Goal: Task Accomplishment & Management: Use online tool/utility

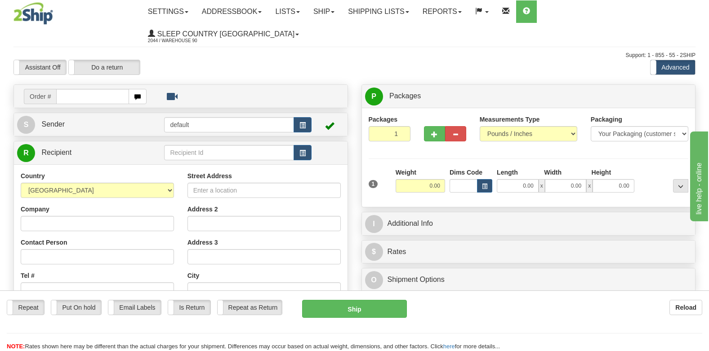
click at [104, 89] on input "text" at bounding box center [92, 96] width 73 height 15
type input "9007I073177"
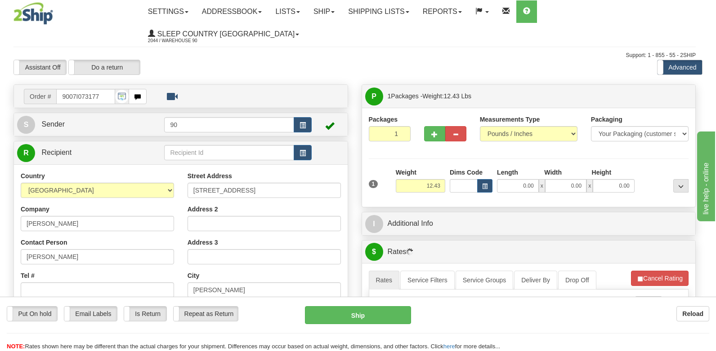
type input "NORTH COWICHAN"
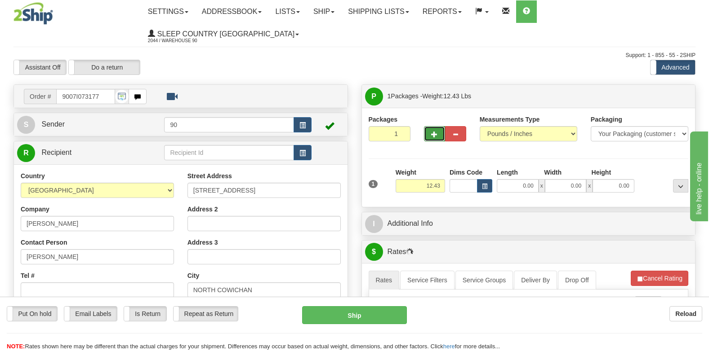
click at [431, 132] on span "button" at bounding box center [434, 135] width 6 height 6
type input "2"
click at [660, 90] on label "Package Level Pack.." at bounding box center [668, 96] width 45 height 13
radio input "true"
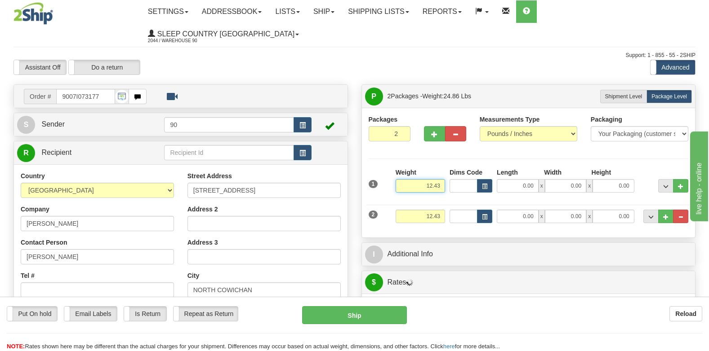
drag, startPoint x: 423, startPoint y: 165, endPoint x: 529, endPoint y: 156, distance: 106.0
click at [508, 168] on div "1 Weight 12.43 Dims Code x x" at bounding box center [528, 184] width 325 height 32
type input "8.00"
type input "41.00"
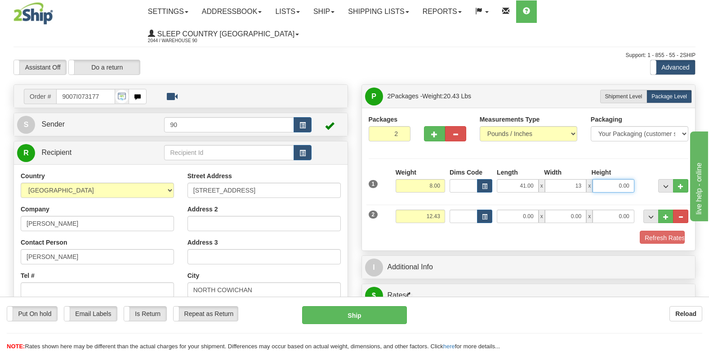
type input "13.00"
type input "6"
type input "6.00"
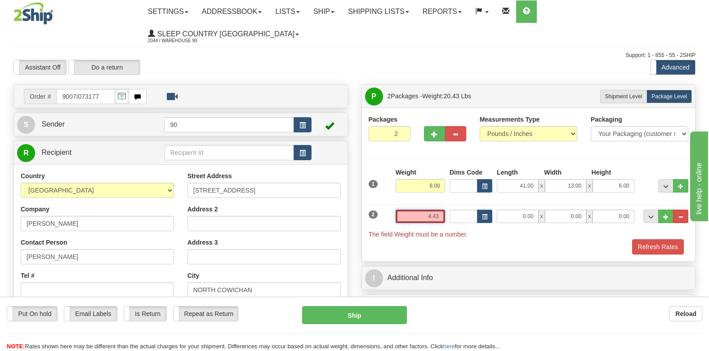
type input "4.43"
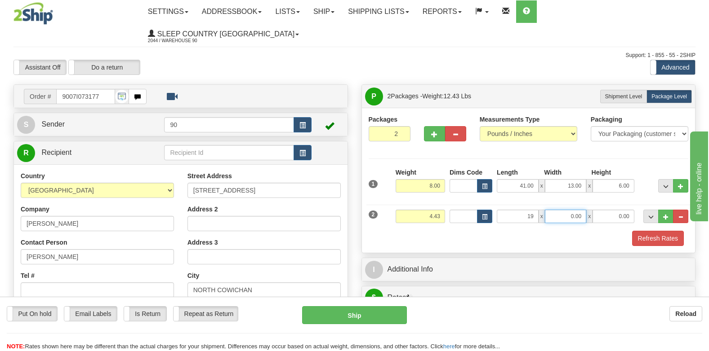
type input "19.00"
type input "8.00"
click at [669, 231] on button "Refresh Rates" at bounding box center [658, 238] width 52 height 15
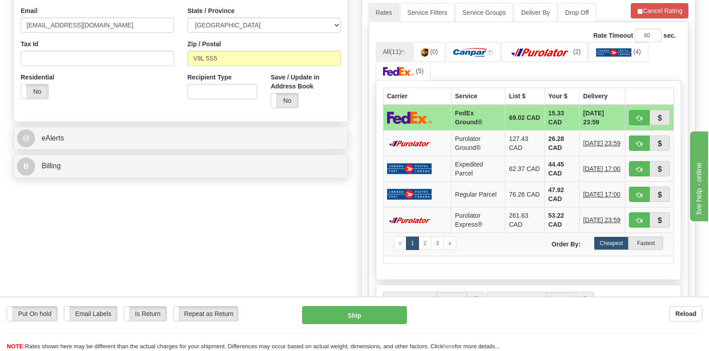
scroll to position [539, 0]
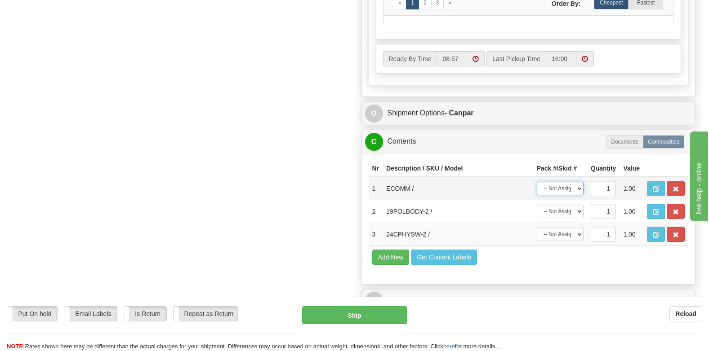
click at [580, 182] on select "-- Not Assigned -- Package 1 Package 2" at bounding box center [560, 188] width 47 height 13
select select "0"
click at [537, 182] on select "-- Not Assigned -- Package 1 Package 2" at bounding box center [560, 188] width 47 height 13
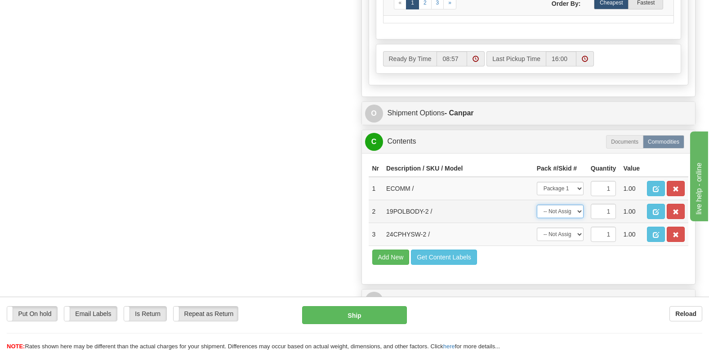
click at [578, 205] on select "-- Not Assigned -- Package 1 Package 2" at bounding box center [560, 211] width 47 height 13
select select "0"
click at [537, 205] on select "-- Not Assigned -- Package 1 Package 2" at bounding box center [560, 211] width 47 height 13
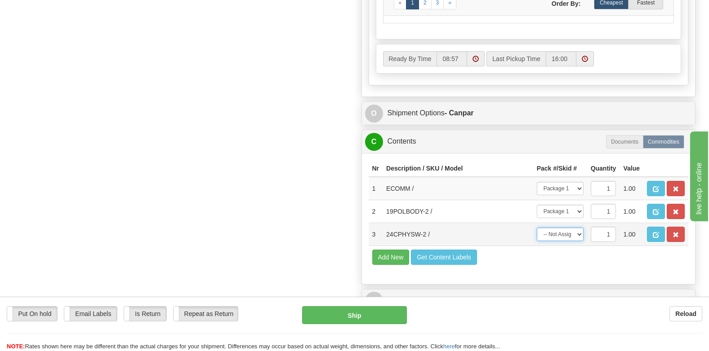
click at [571, 228] on select "-- Not Assigned -- Package 1 Package 2" at bounding box center [560, 234] width 47 height 13
select select "1"
click at [537, 228] on select "-- Not Assigned -- Package 1 Package 2" at bounding box center [560, 234] width 47 height 13
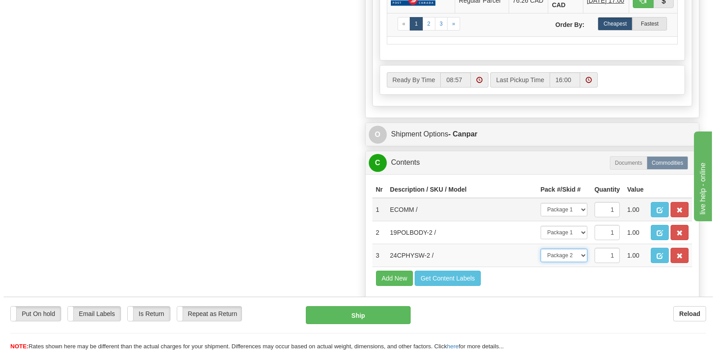
scroll to position [225, 0]
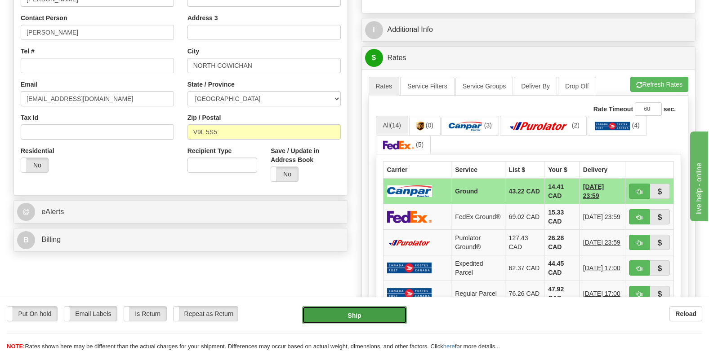
click at [355, 318] on button "Ship" at bounding box center [354, 316] width 105 height 18
type input "1"
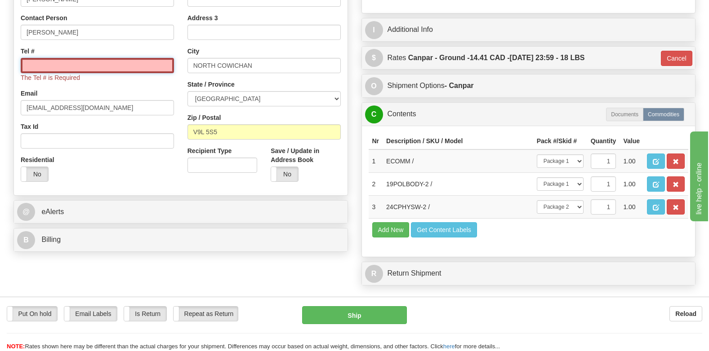
click at [98, 58] on input "Tel #" at bounding box center [97, 65] width 153 height 15
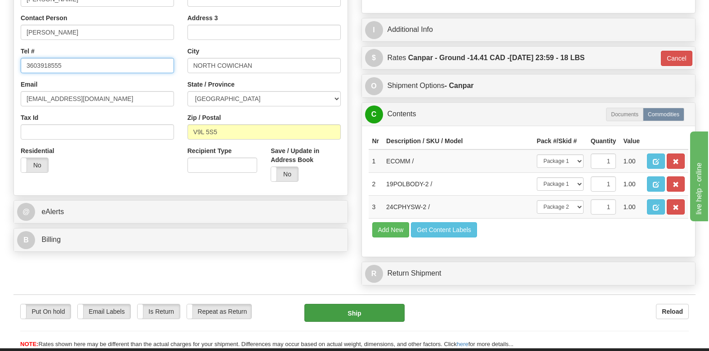
type input "3603918555"
click at [347, 304] on button "Ship" at bounding box center [354, 313] width 100 height 18
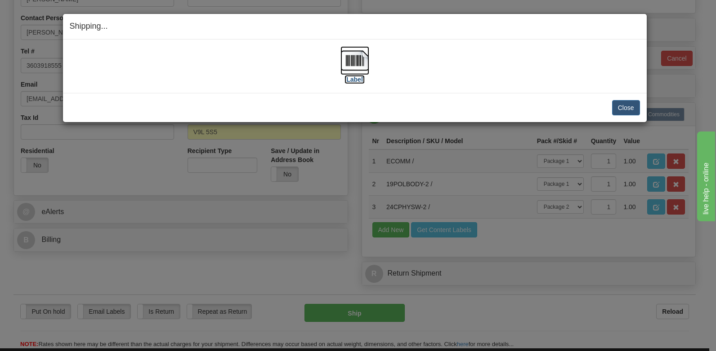
click at [357, 71] on img at bounding box center [354, 60] width 29 height 29
click at [620, 106] on button "Close" at bounding box center [626, 107] width 28 height 15
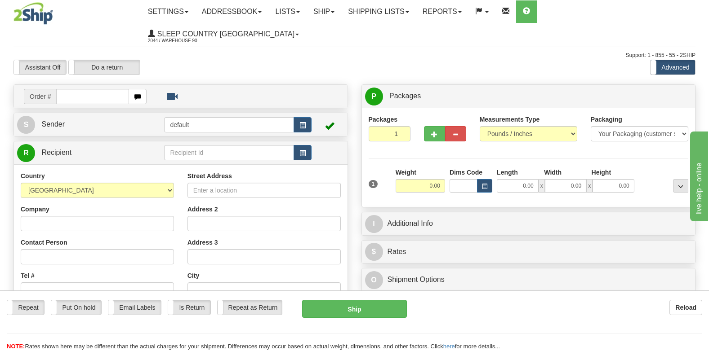
click at [94, 89] on input "text" at bounding box center [92, 96] width 73 height 15
type input "9000I071938"
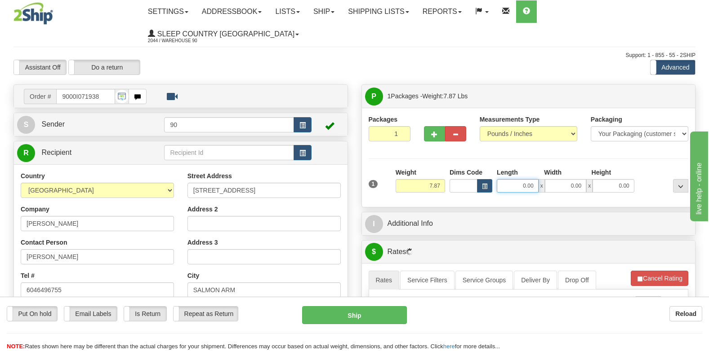
drag, startPoint x: 509, startPoint y: 164, endPoint x: 558, endPoint y: 166, distance: 48.6
click at [558, 179] on div "0.00 x 0.00 x 0.00" at bounding box center [566, 185] width 138 height 13
type input "13.00"
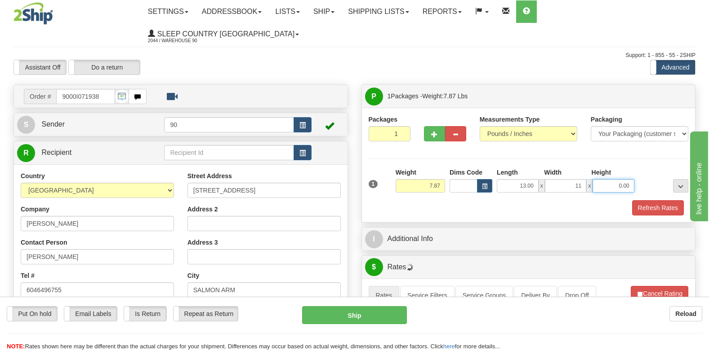
type input "11.00"
type input "5.00"
click at [647, 200] on button "Refresh Rates" at bounding box center [658, 207] width 52 height 15
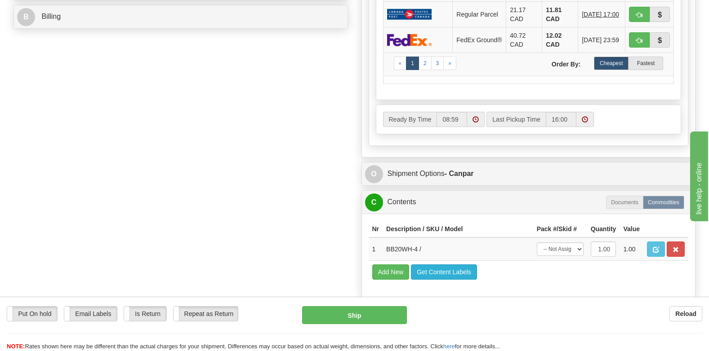
scroll to position [449, 0]
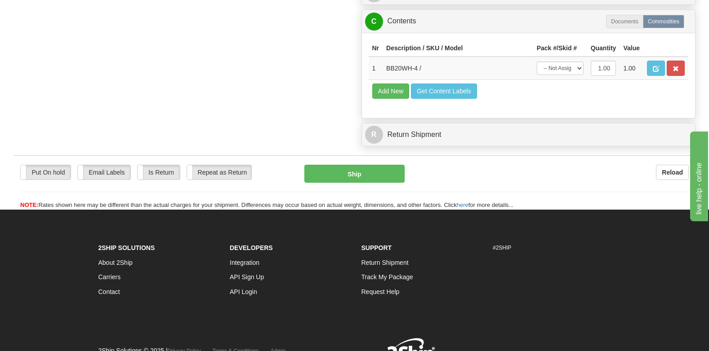
click at [367, 156] on div "Put On hold Put On hold Email Labels Email Labels Edit Is Return Is Return Repe…" at bounding box center [354, 183] width 682 height 54
click at [367, 165] on button "Ship" at bounding box center [354, 174] width 100 height 18
type input "1"
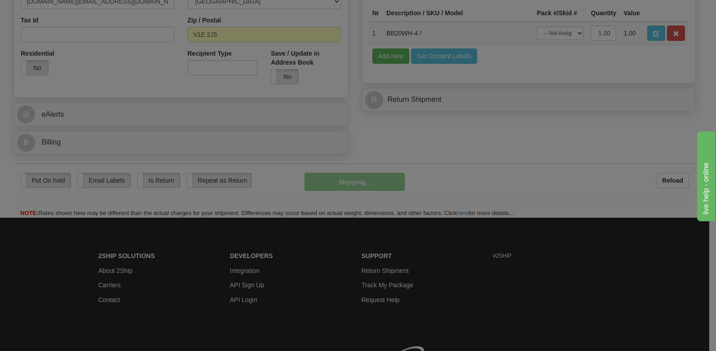
scroll to position [287, 0]
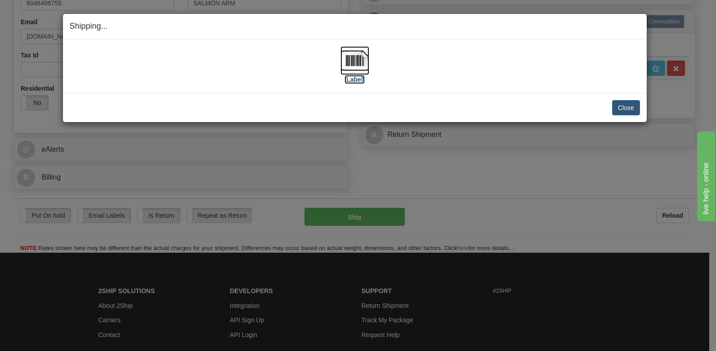
click at [351, 67] on img at bounding box center [354, 60] width 29 height 29
click at [431, 85] on div "[Label]" at bounding box center [355, 66] width 570 height 40
click at [623, 107] on button "Close" at bounding box center [626, 107] width 28 height 15
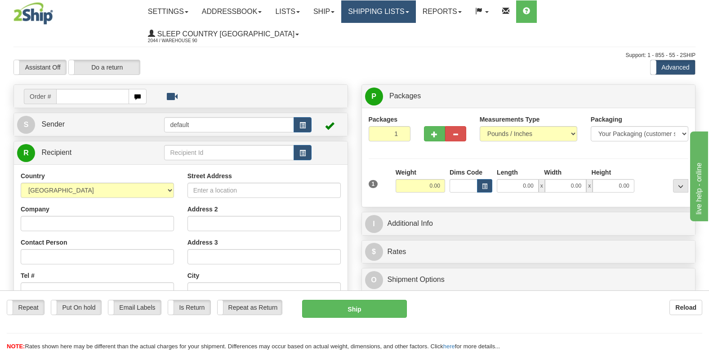
click at [404, 10] on link "Shipping lists" at bounding box center [378, 11] width 74 height 22
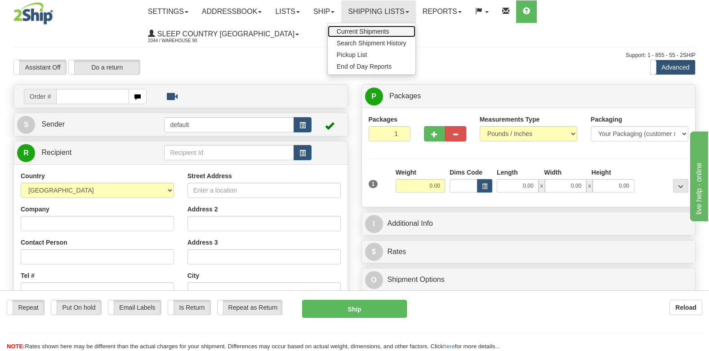
click at [389, 34] on span "Current Shipments" at bounding box center [363, 31] width 53 height 7
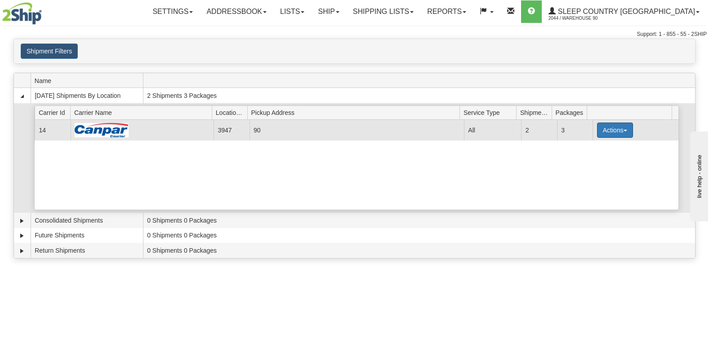
click at [610, 126] on button "Actions" at bounding box center [615, 130] width 36 height 15
click at [593, 159] on link "Close" at bounding box center [596, 159] width 72 height 12
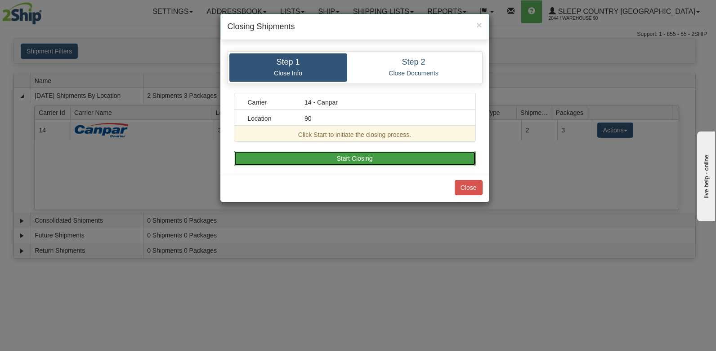
click at [317, 157] on button "Start Closing" at bounding box center [355, 158] width 242 height 15
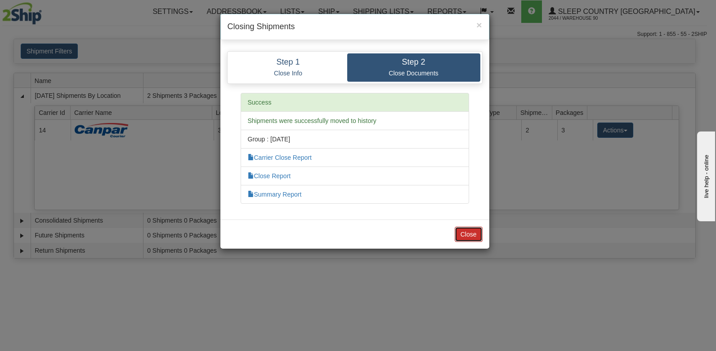
click at [463, 237] on button "Close" at bounding box center [468, 234] width 28 height 15
